Goal: Task Accomplishment & Management: Manage account settings

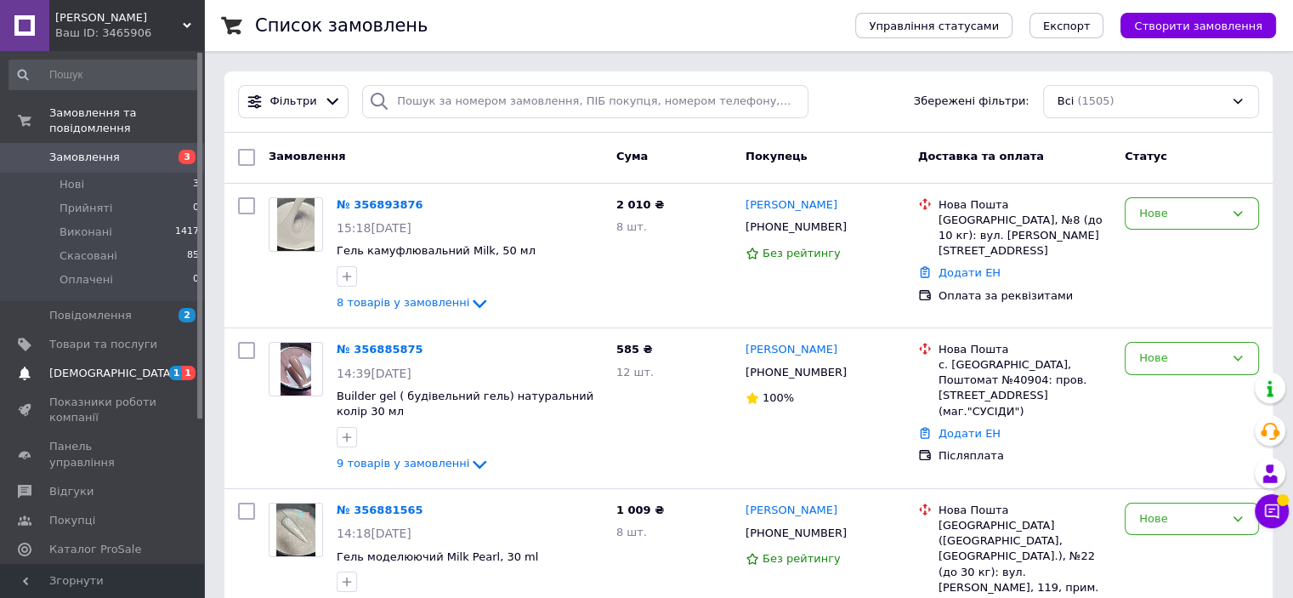
click at [94, 337] on span "Товари та послуги" at bounding box center [103, 344] width 108 height 15
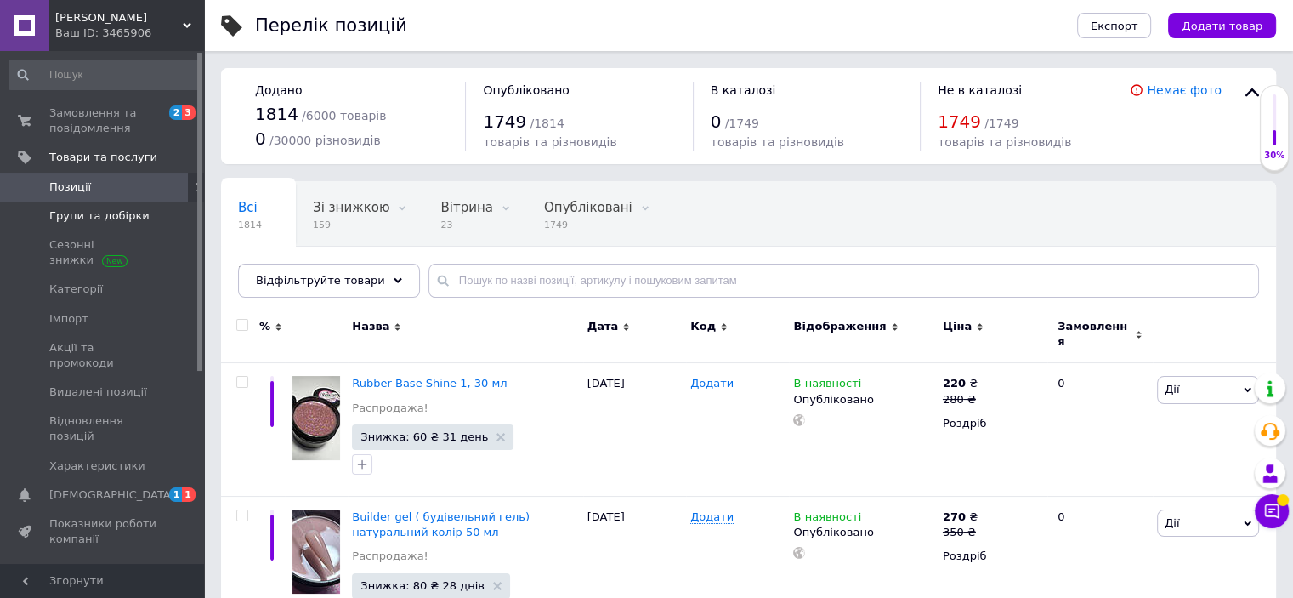
click at [78, 220] on span "Групи та добірки" at bounding box center [99, 215] width 100 height 15
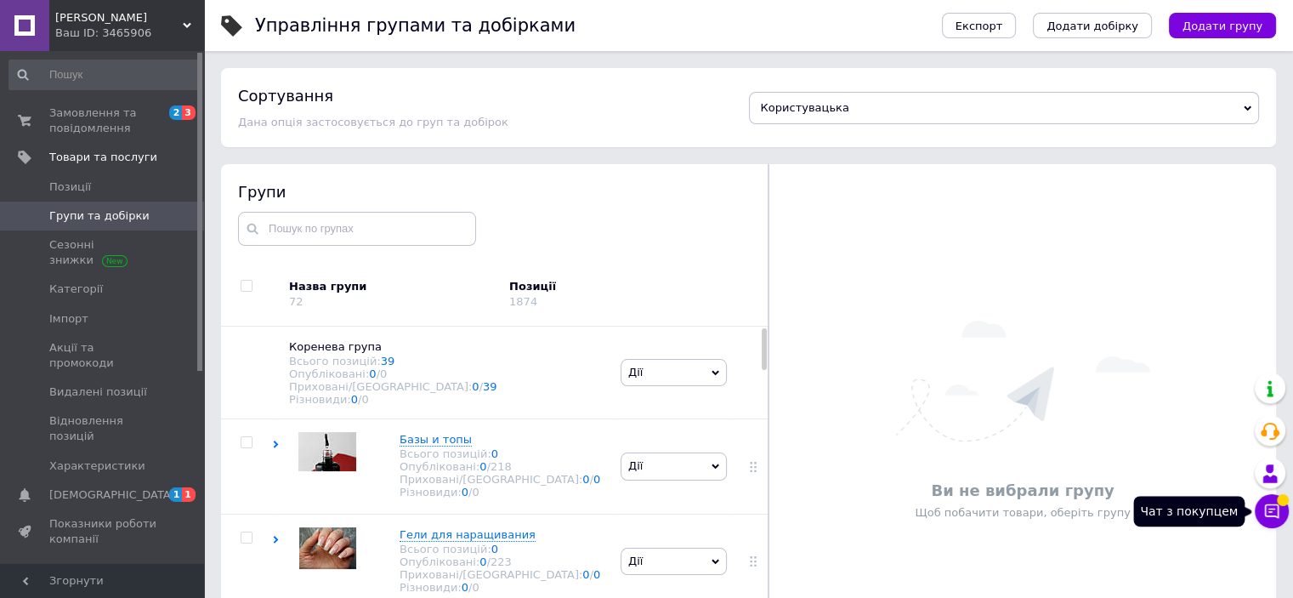
click at [1275, 508] on icon at bounding box center [1271, 510] width 17 height 17
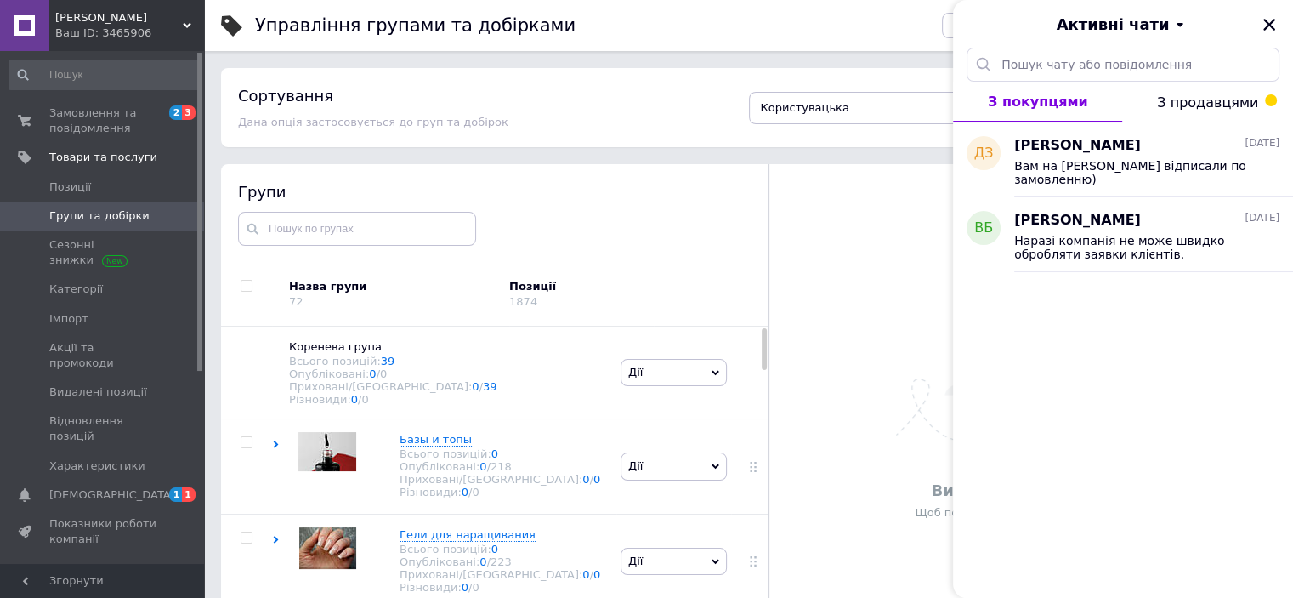
click at [1245, 110] on span "З продавцями" at bounding box center [1207, 102] width 101 height 16
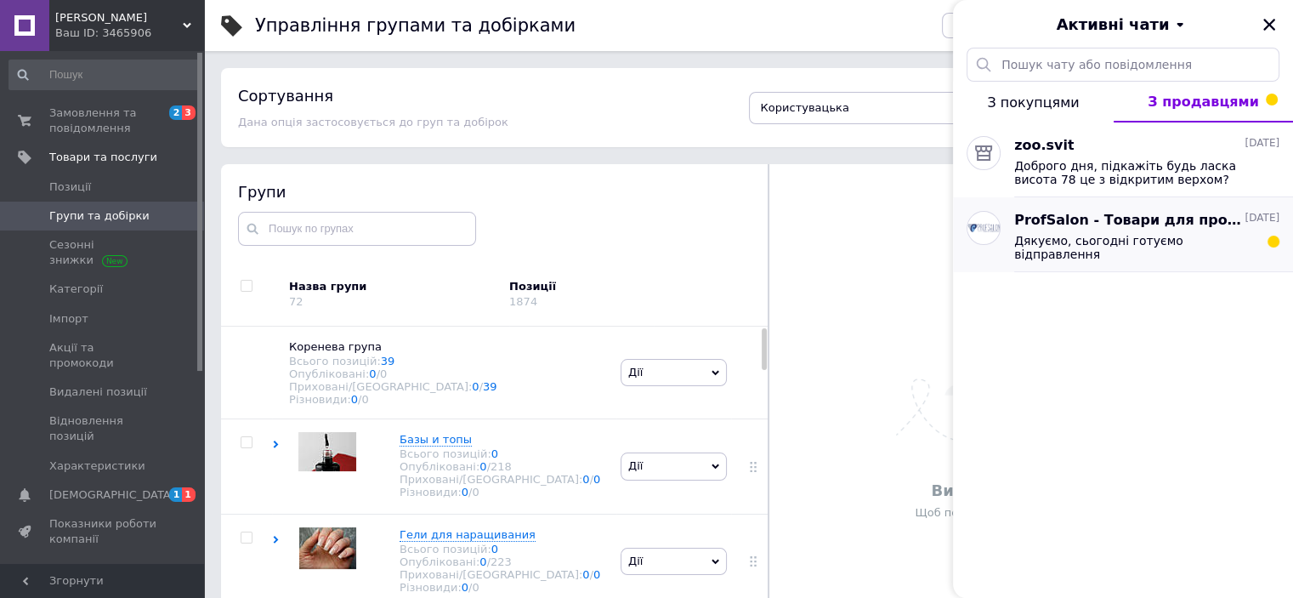
click at [1104, 237] on span "Дякуємо, сьогодні готуємо відправлення" at bounding box center [1134, 247] width 241 height 27
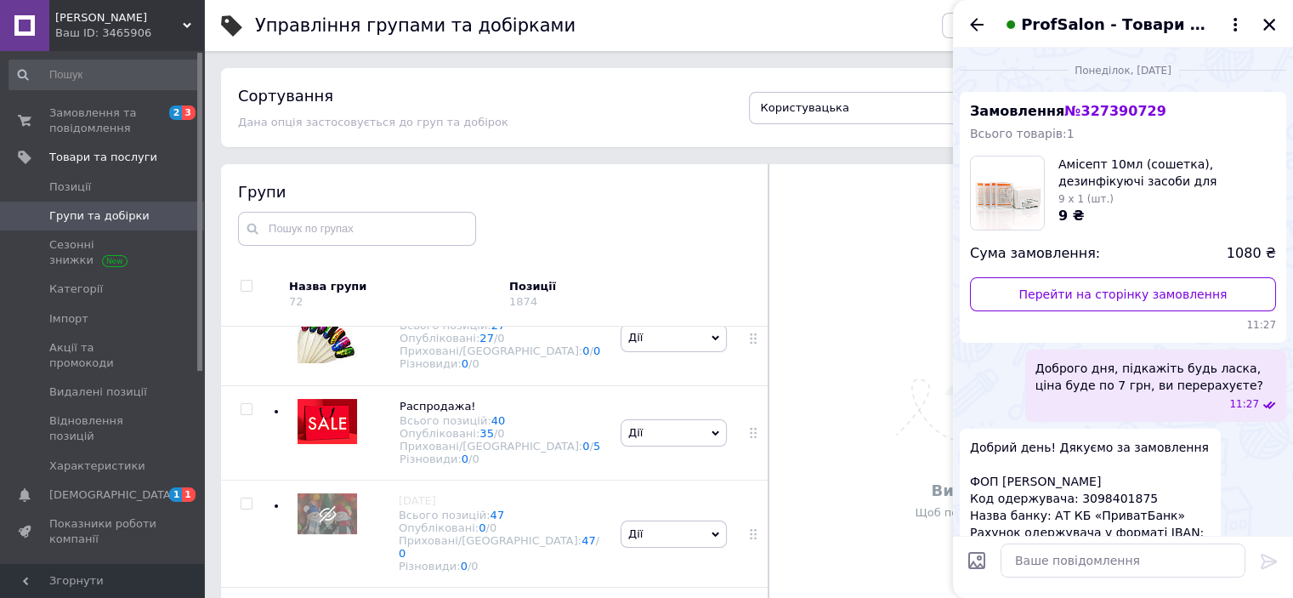
scroll to position [2551, 0]
click at [480, 412] on icon at bounding box center [485, 406] width 10 height 10
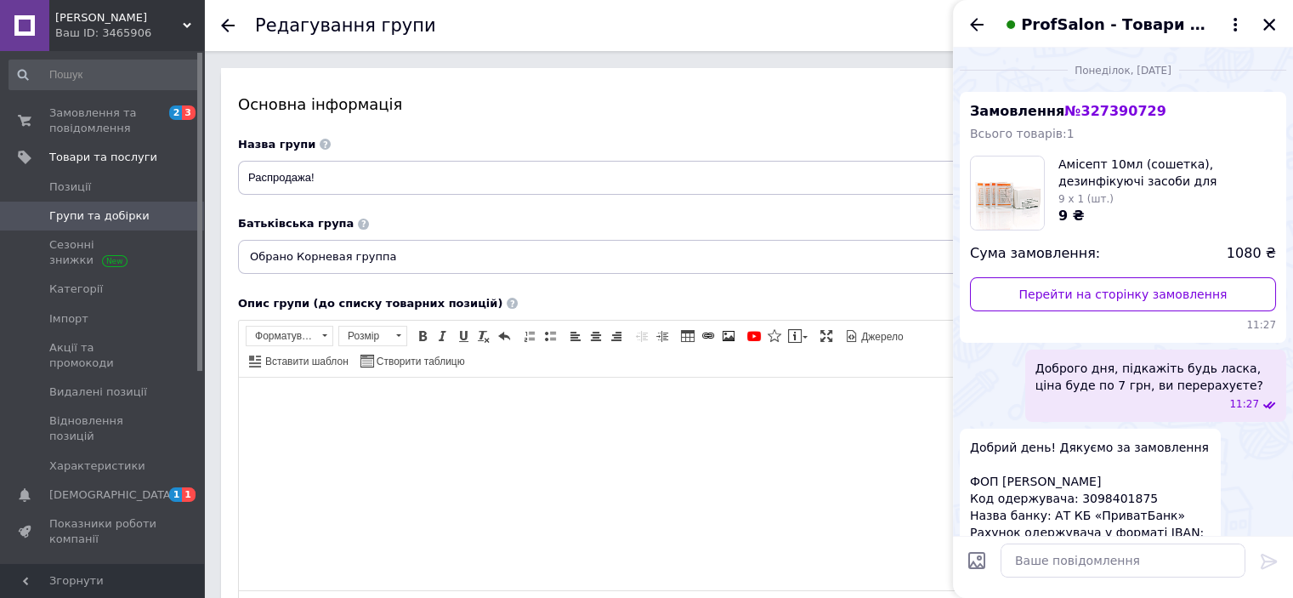
click at [448, 429] on html at bounding box center [621, 404] width 764 height 52
click at [420, 401] on body "Уважаемые покупатели! Если в заказе" at bounding box center [621, 404] width 730 height 18
click at [500, 413] on html "Уважаемые покупатели! Если в вашем заказе" at bounding box center [621, 404] width 764 height 52
click at [942, 405] on body "Уважаемые покупатели! Если в вашем заказе есть более двух позиций с папки распр…" at bounding box center [621, 404] width 730 height 18
drag, startPoint x: 956, startPoint y: 490, endPoint x: 1212, endPoint y: 859, distance: 449.1
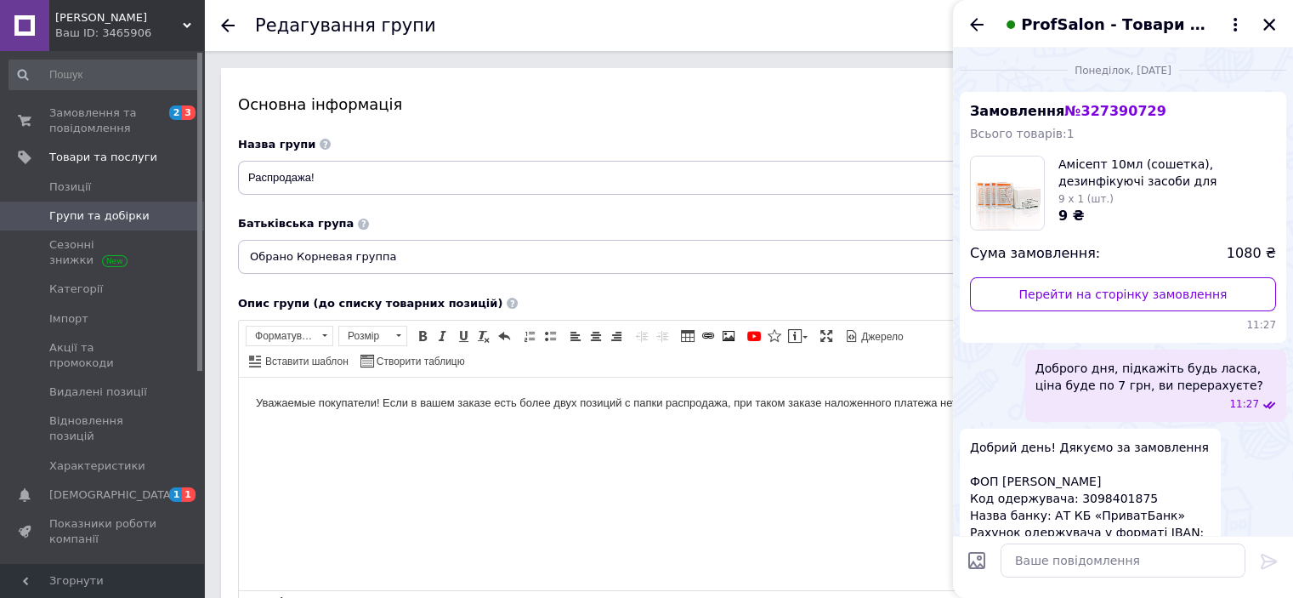
click at [973, 429] on html "Уважаемые покупатели! Если в вашем заказе есть более двух позиций с папки распр…" at bounding box center [621, 404] width 764 height 52
click at [969, 23] on icon "Назад" at bounding box center [977, 24] width 20 height 20
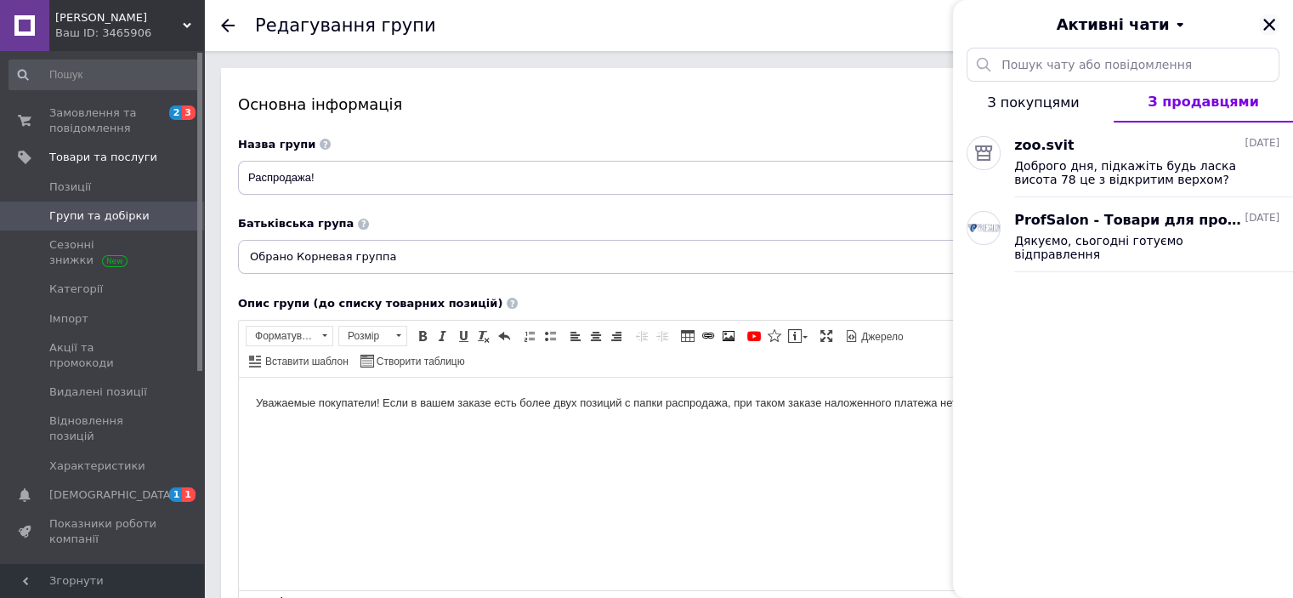
click at [1263, 26] on icon "Закрити" at bounding box center [1269, 24] width 15 height 15
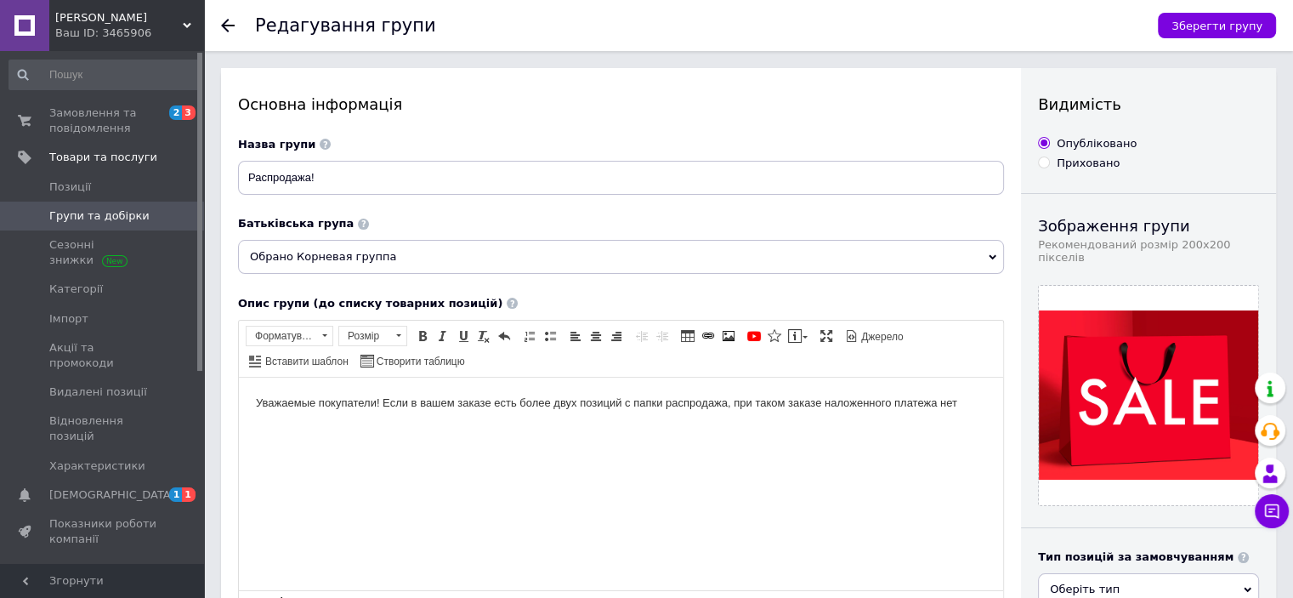
click at [966, 412] on body "Уважаемые покупатели! Если в вашем заказе есть более двух позиций с папки распр…" at bounding box center [621, 404] width 730 height 18
click at [824, 407] on body "Уважаемые покупатели! Если в вашем заказе есть более двух позиций с папки распр…" at bounding box center [621, 404] width 730 height 18
click at [344, 426] on body "Уважаемые покупатели! Если в вашем заказе есть более двух позиций с папки распр…" at bounding box center [621, 413] width 730 height 36
click at [460, 402] on body "Уважаемые покупатели! Если в вашем заказе есть более двух позиций с папки распр…" at bounding box center [621, 413] width 730 height 36
click at [457, 406] on body "Уважаемые покупатели! Если в вашем заказе есть более двух позиций с папки распр…" at bounding box center [621, 413] width 730 height 36
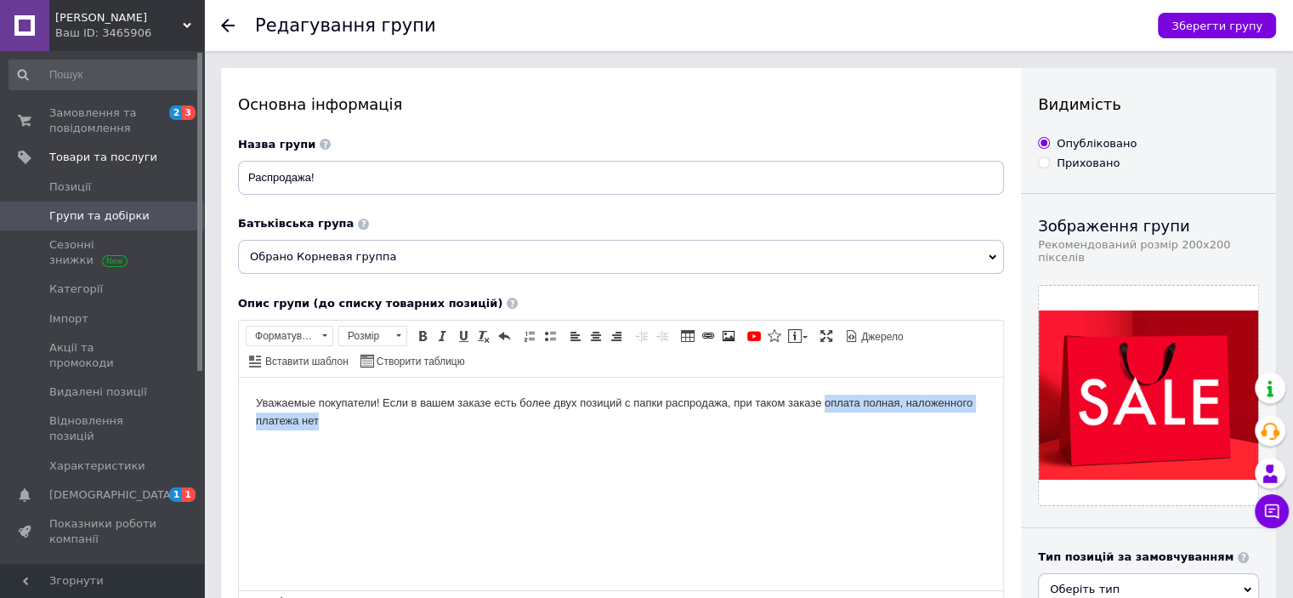
drag, startPoint x: 317, startPoint y: 418, endPoint x: 824, endPoint y: 396, distance: 507.2
click at [824, 396] on body "Уважаемые покупатели! Если в вашем заказе есть более двух позиций с папки распр…" at bounding box center [621, 413] width 730 height 36
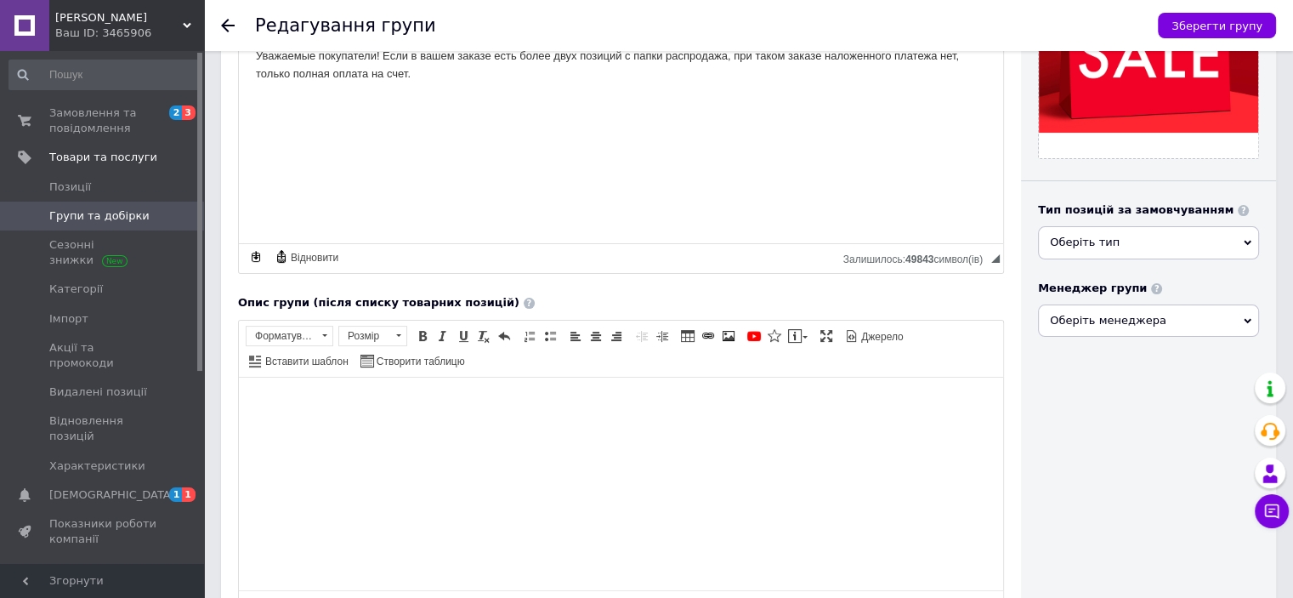
scroll to position [255, 0]
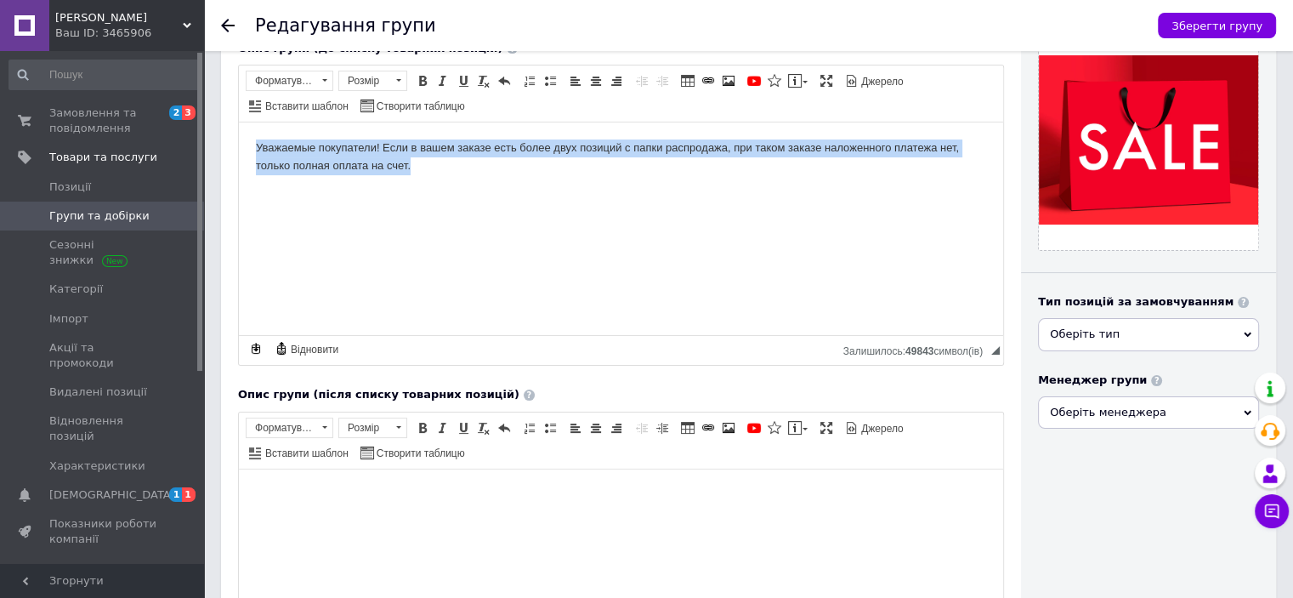
drag, startPoint x: 425, startPoint y: 177, endPoint x: 242, endPoint y: 145, distance: 185.5
click at [242, 145] on html "Уважаемые покупатели! Если в вашем заказе есть более двух позиций с папки распр…" at bounding box center [621, 157] width 764 height 70
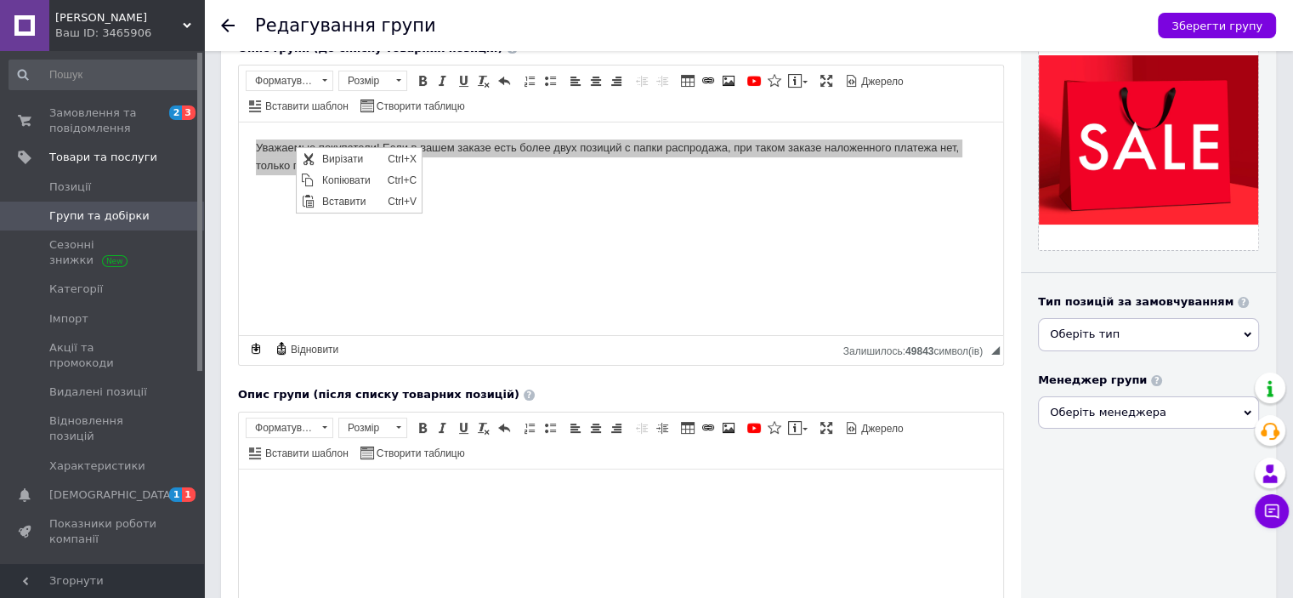
scroll to position [0, 0]
click at [334, 177] on span "Копіювати" at bounding box center [349, 179] width 65 height 20
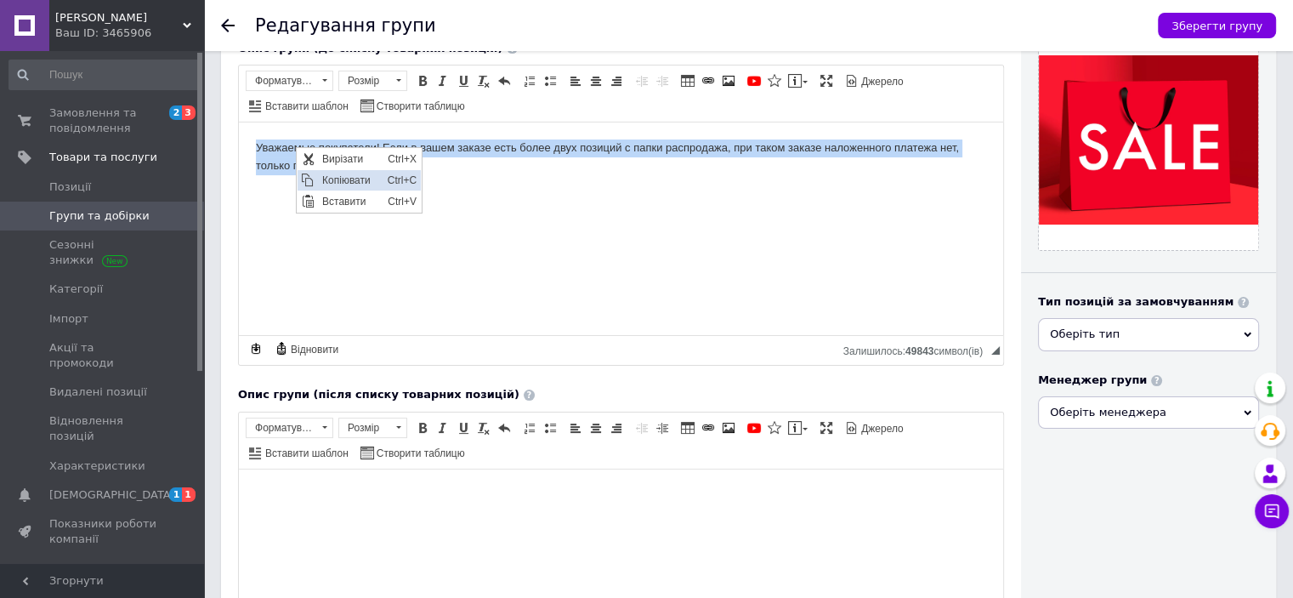
copy body "Уважаемые покупатели! Если в вашем заказе есть более двух позиций с папки распр…"
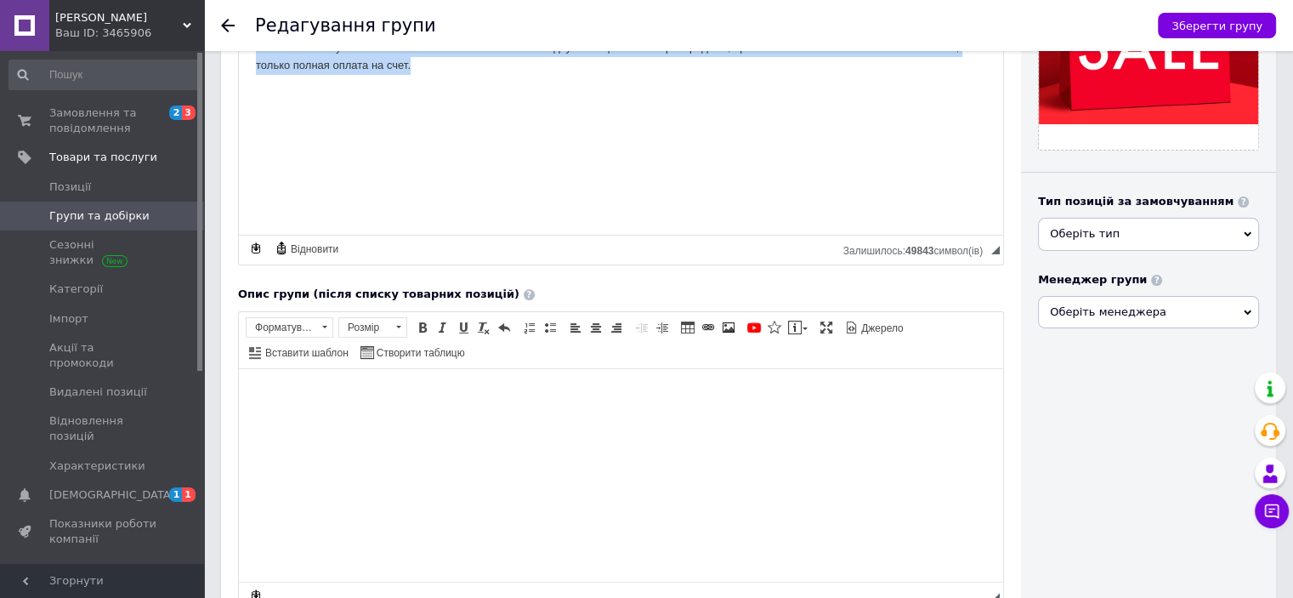
scroll to position [340, 0]
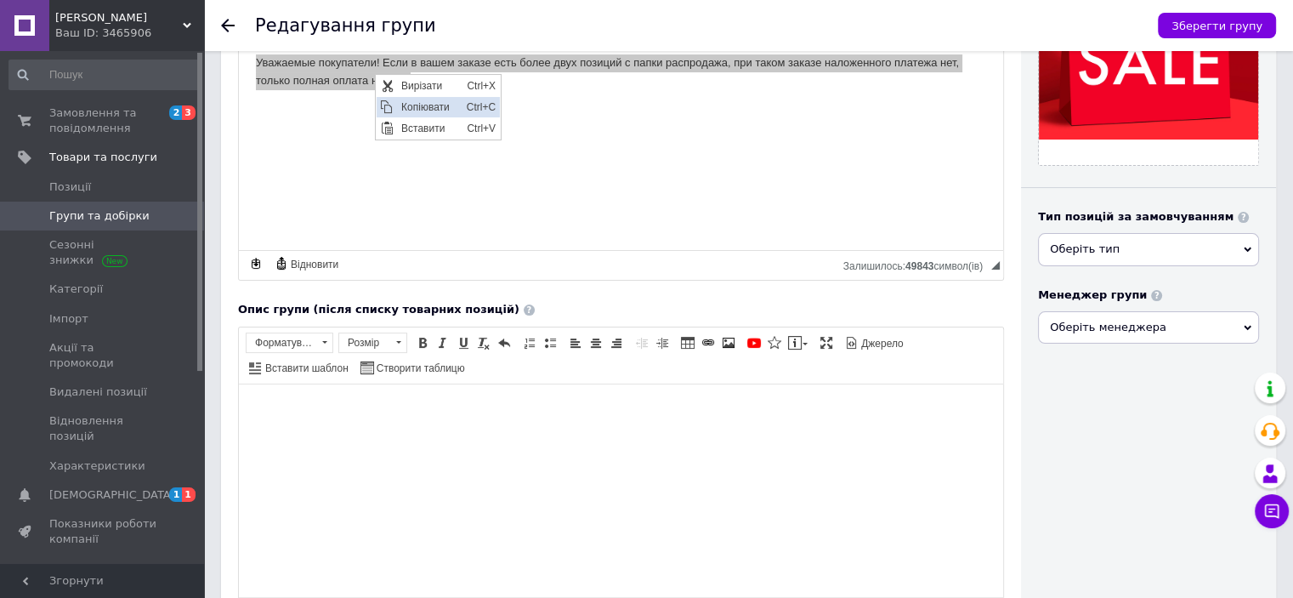
click at [407, 104] on span "Копіювати" at bounding box center [428, 106] width 65 height 20
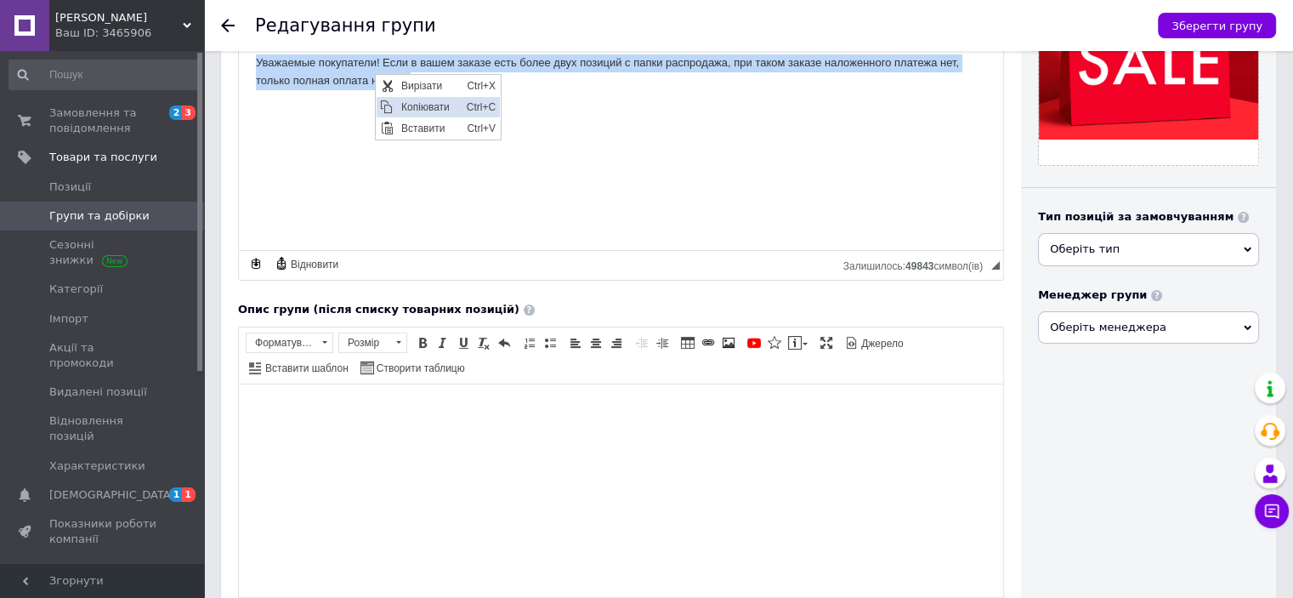
copy body "Уважаемые покупатели! Если в вашем заказе есть более двух позиций с папки распр…"
drag, startPoint x: 445, startPoint y: 77, endPoint x: 248, endPoint y: 65, distance: 196.8
click at [248, 65] on html "Уважаемые покупатели! Если в вашем заказе есть более двух позиций с папки распр…" at bounding box center [621, 72] width 764 height 70
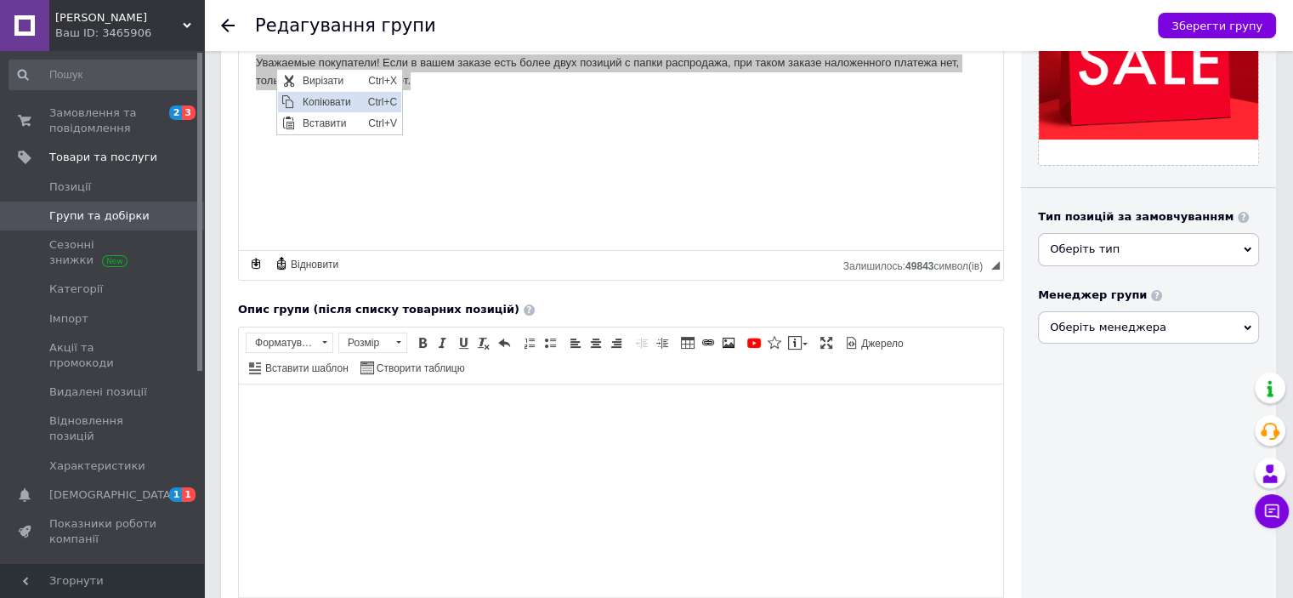
click at [324, 104] on span "Копіювати" at bounding box center [330, 101] width 65 height 20
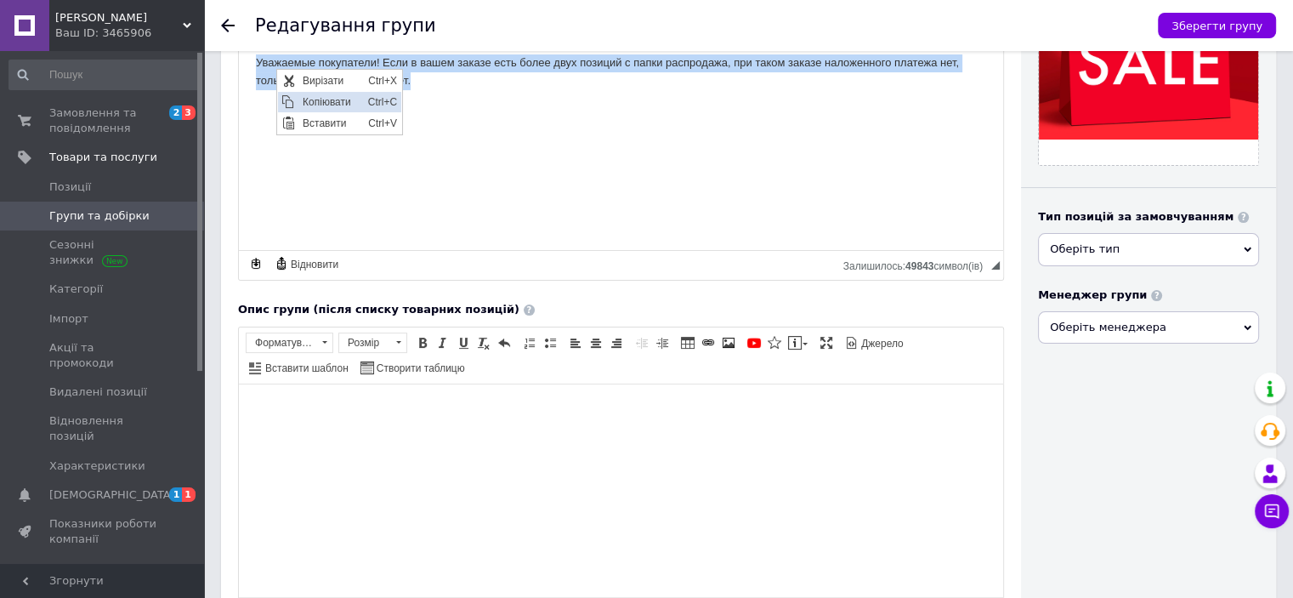
copy body "Уважаемые покупатели! Если в вашем заказе есть более двух позиций с папки распр…"
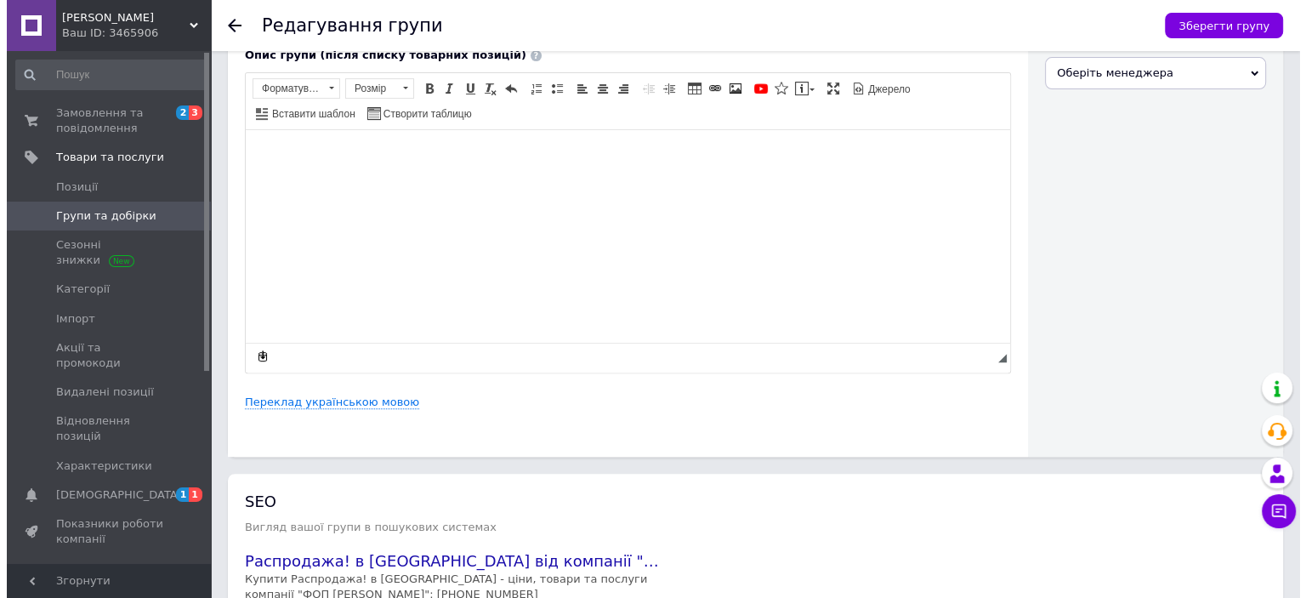
scroll to position [595, 0]
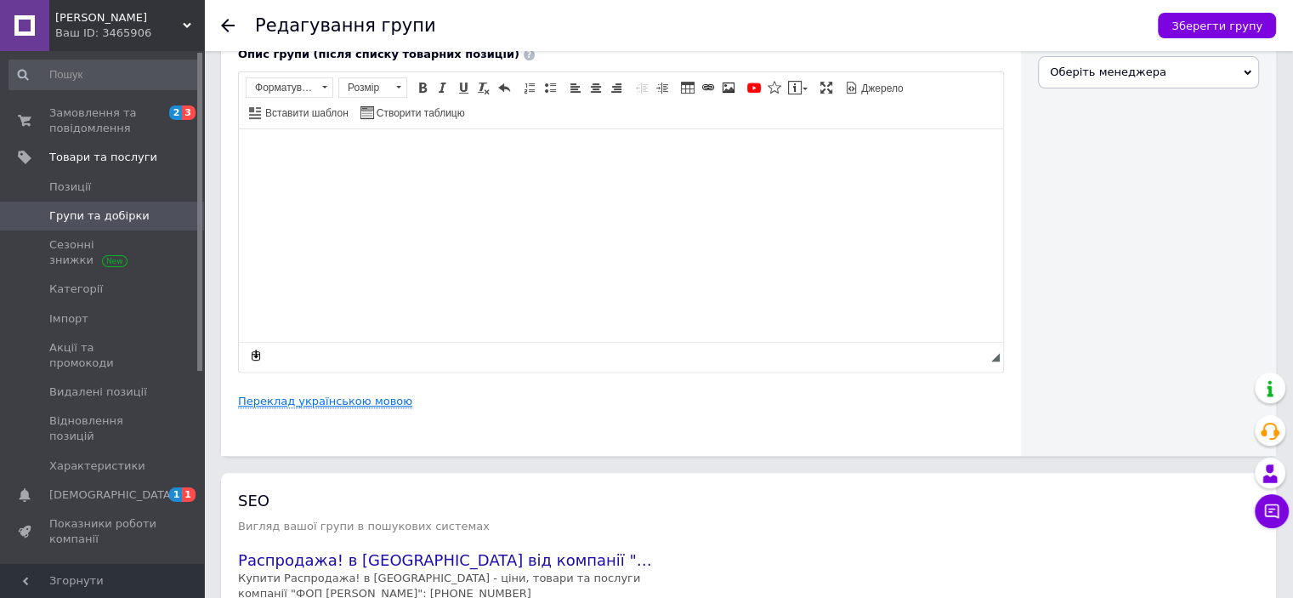
click at [316, 404] on link "Переклад українською мовою" at bounding box center [325, 402] width 174 height 14
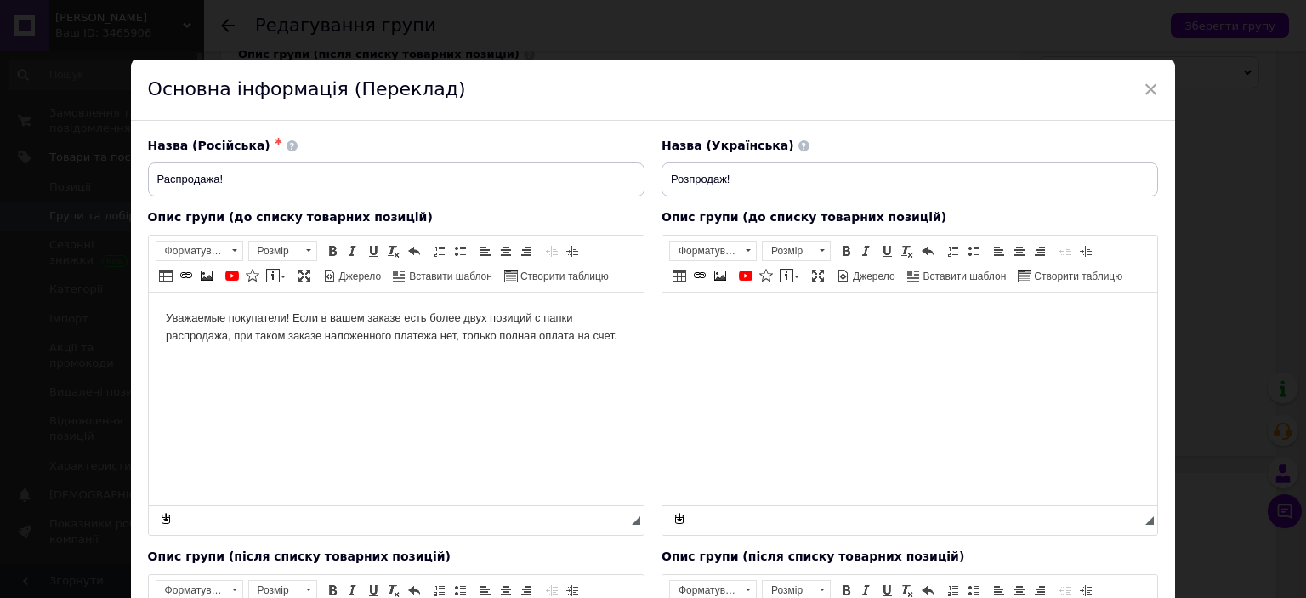
scroll to position [0, 0]
drag, startPoint x: 712, startPoint y: 336, endPoint x: 699, endPoint y: 349, distance: 18.0
click at [741, 331] on span "Вставити" at bounding box center [771, 330] width 60 height 20
click at [735, 330] on span "Вставити" at bounding box center [746, 330] width 60 height 20
click at [737, 343] on html at bounding box center [908, 318] width 495 height 52
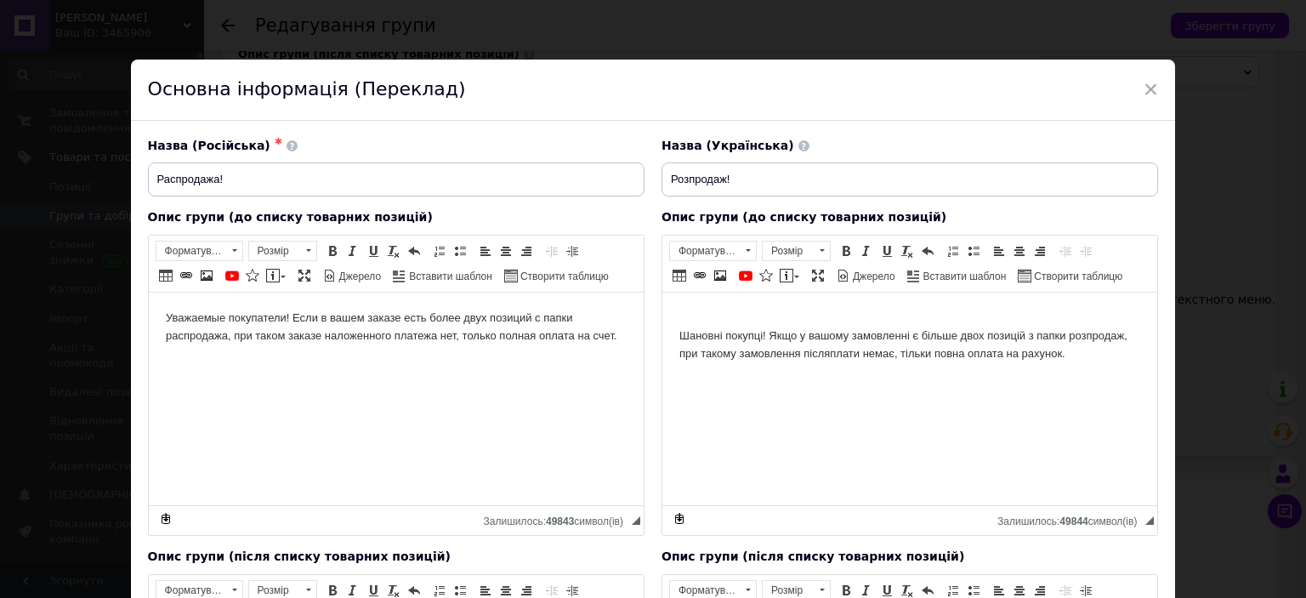
click at [678, 339] on body "Шановні покупці! Якщо у вашому замовленні є більше двох позицій з папки розпрод…" at bounding box center [908, 335] width 461 height 53
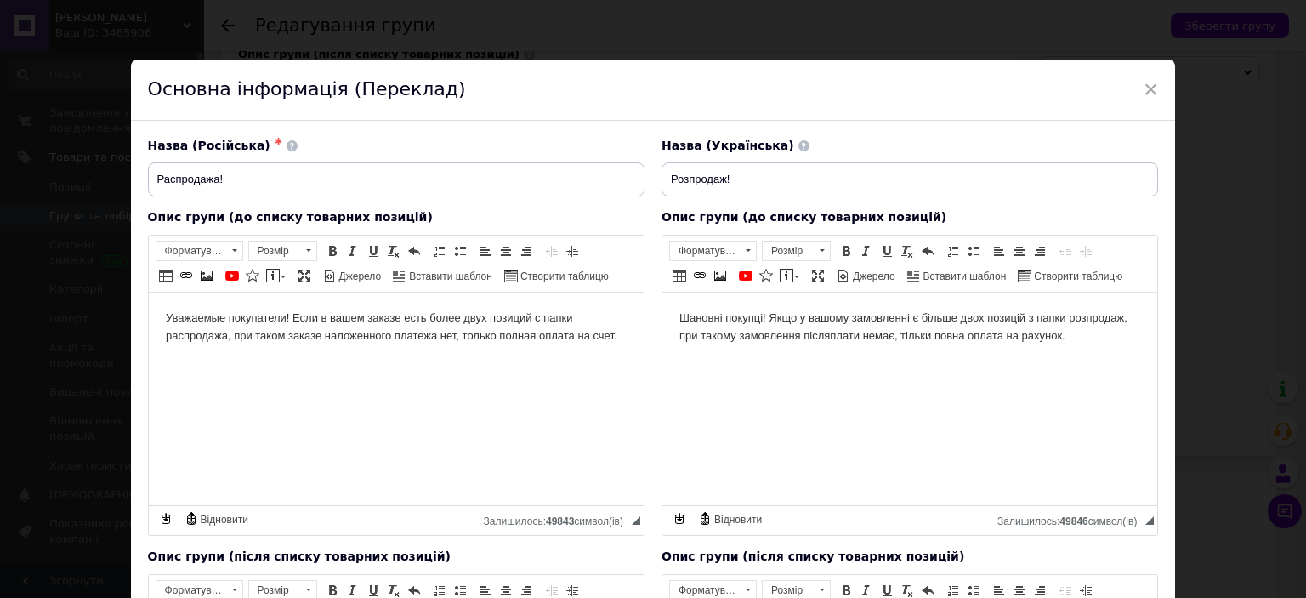
click at [799, 336] on body "Шановні покупці! Якщо у вашому замовленні є більше двох позицій з папки розпрод…" at bounding box center [908, 327] width 461 height 36
click at [1067, 334] on body "Шановні покупці! Якщо у вашому замовленні є більше двох позицій з папки розпрод…" at bounding box center [908, 327] width 461 height 36
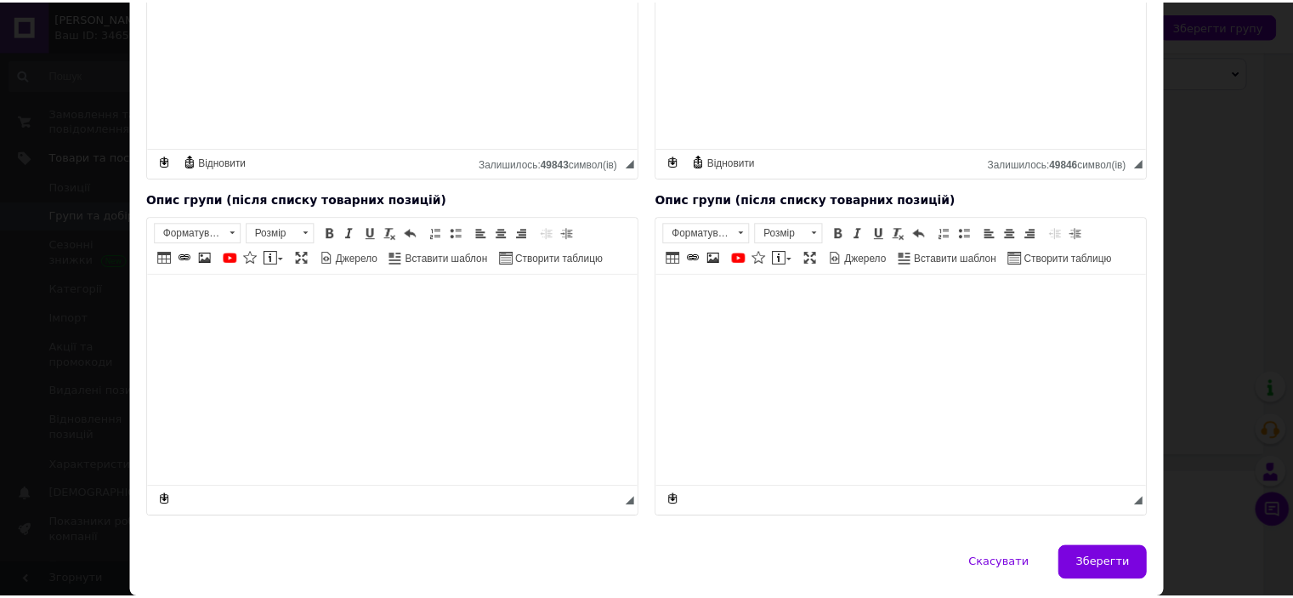
scroll to position [412, 0]
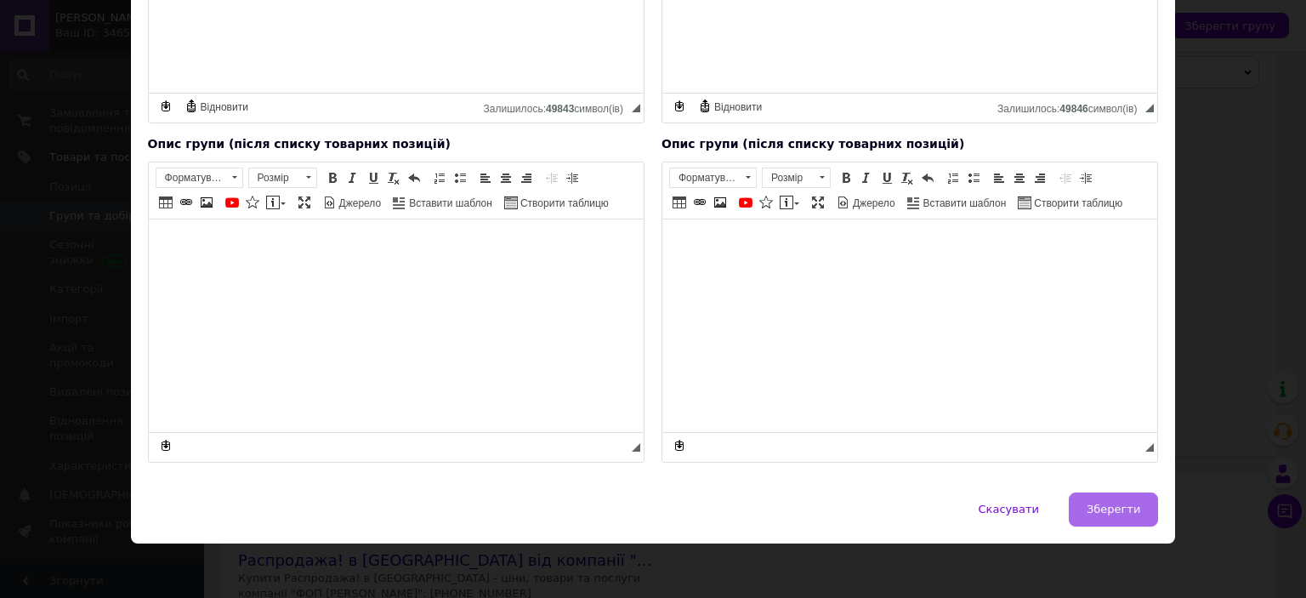
click at [1128, 502] on span "Зберегти" at bounding box center [1114, 508] width 54 height 13
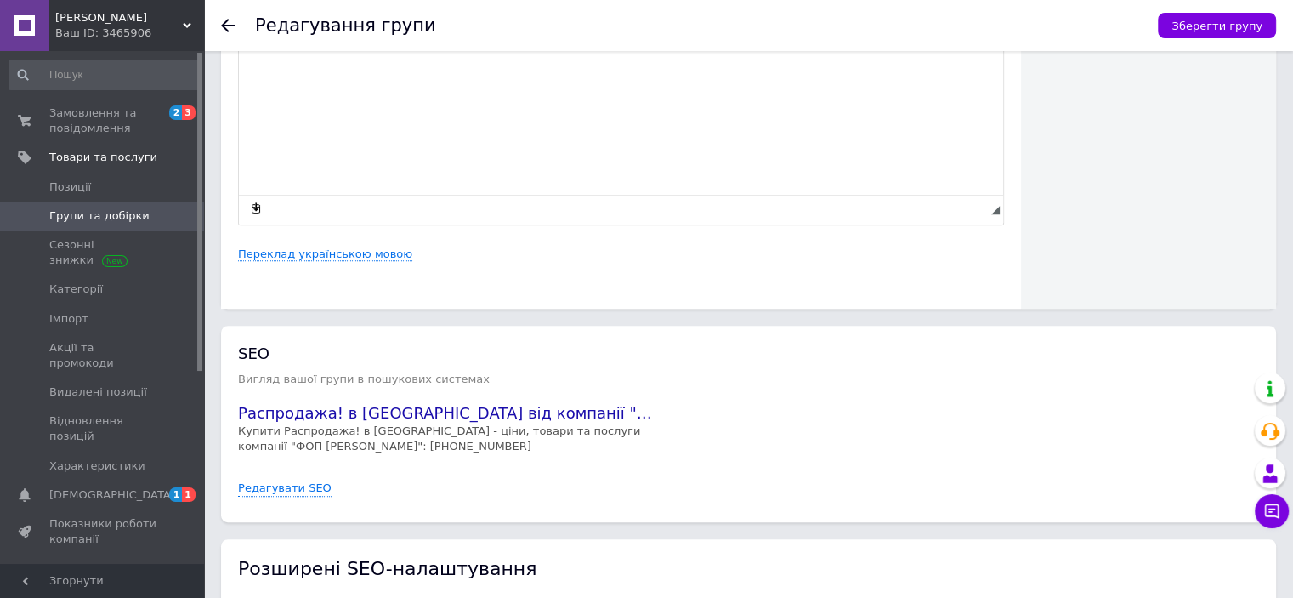
scroll to position [912, 0]
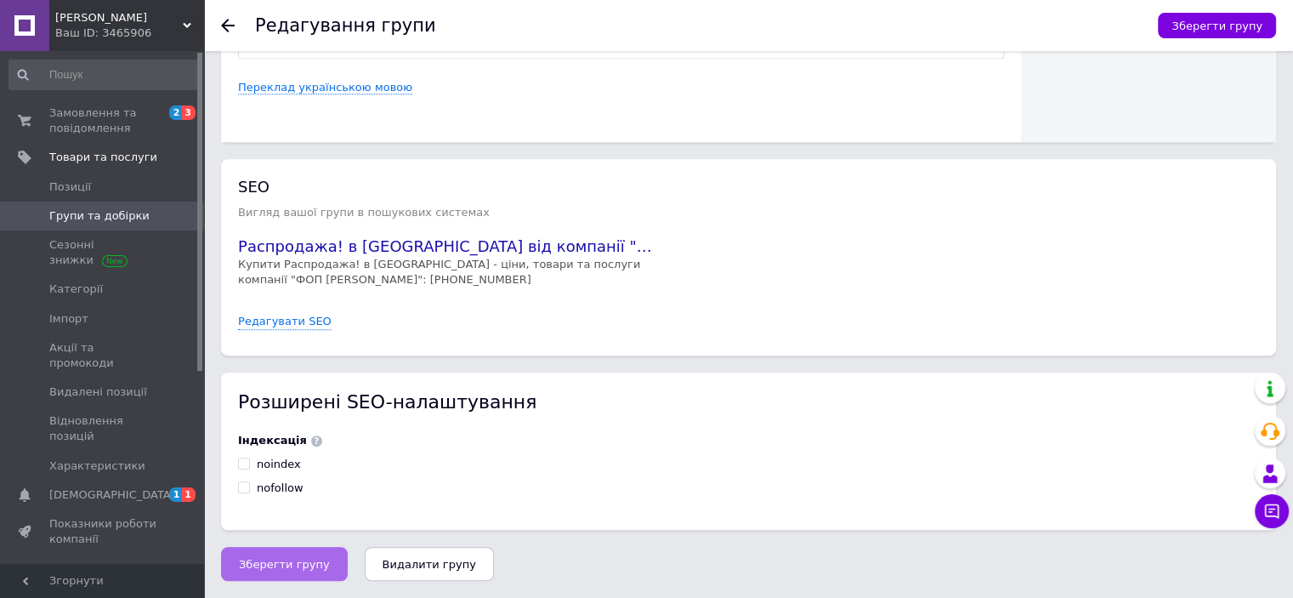
click at [236, 565] on button "Зберегти групу" at bounding box center [284, 564] width 127 height 34
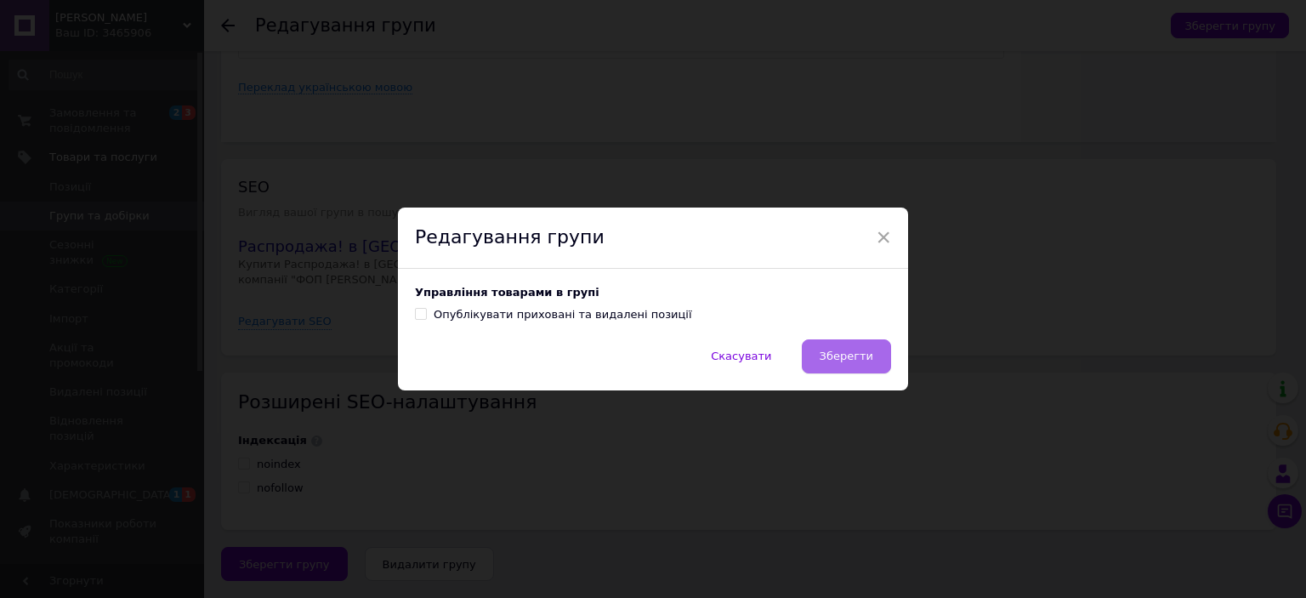
click at [867, 353] on span "Зберегти" at bounding box center [847, 355] width 54 height 13
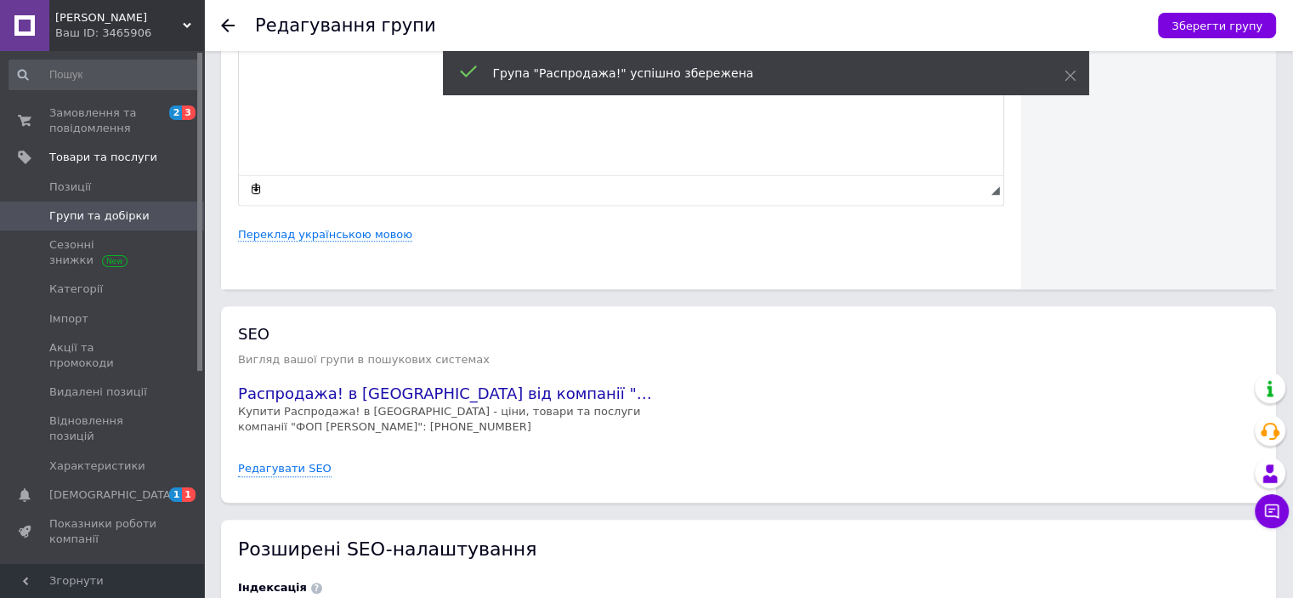
scroll to position [742, 0]
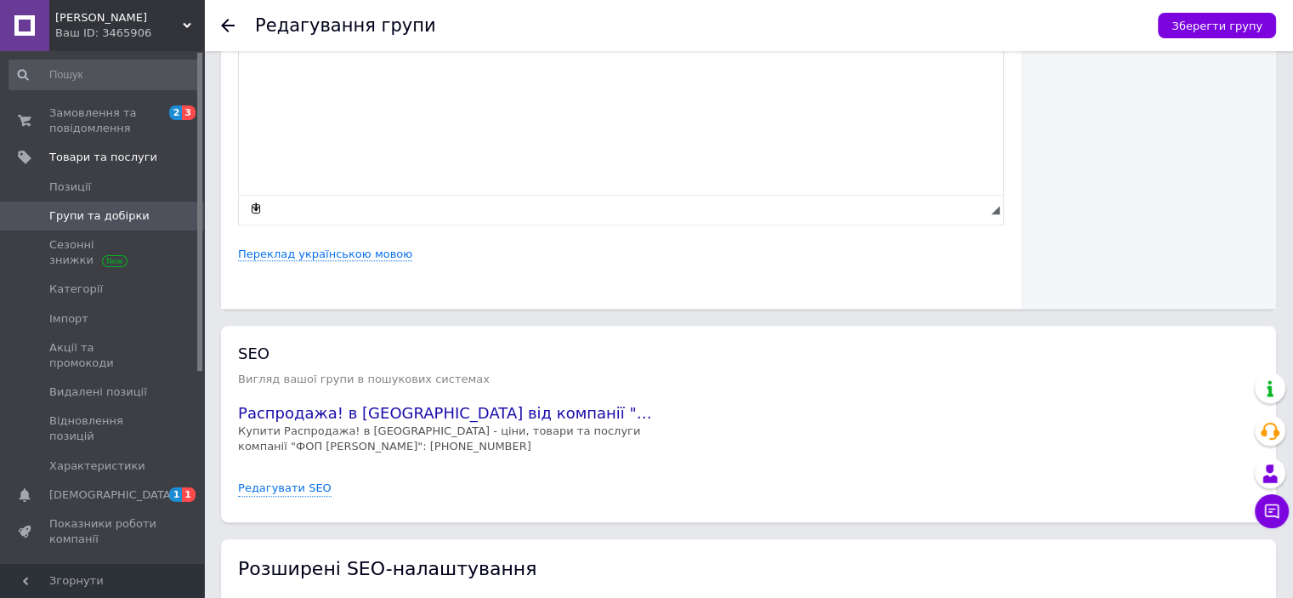
click at [123, 20] on span "[PERSON_NAME]" at bounding box center [119, 17] width 128 height 15
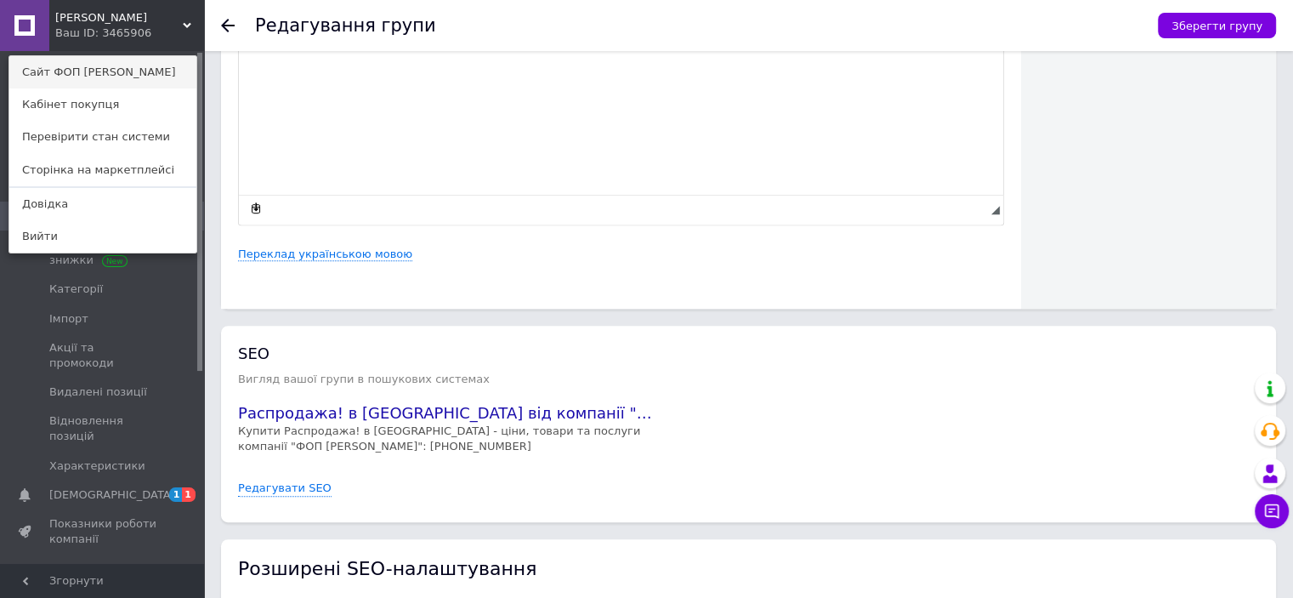
click at [111, 75] on link "Сайт ФОП [PERSON_NAME]" at bounding box center [102, 72] width 187 height 32
